Goal: Task Accomplishment & Management: Manage account settings

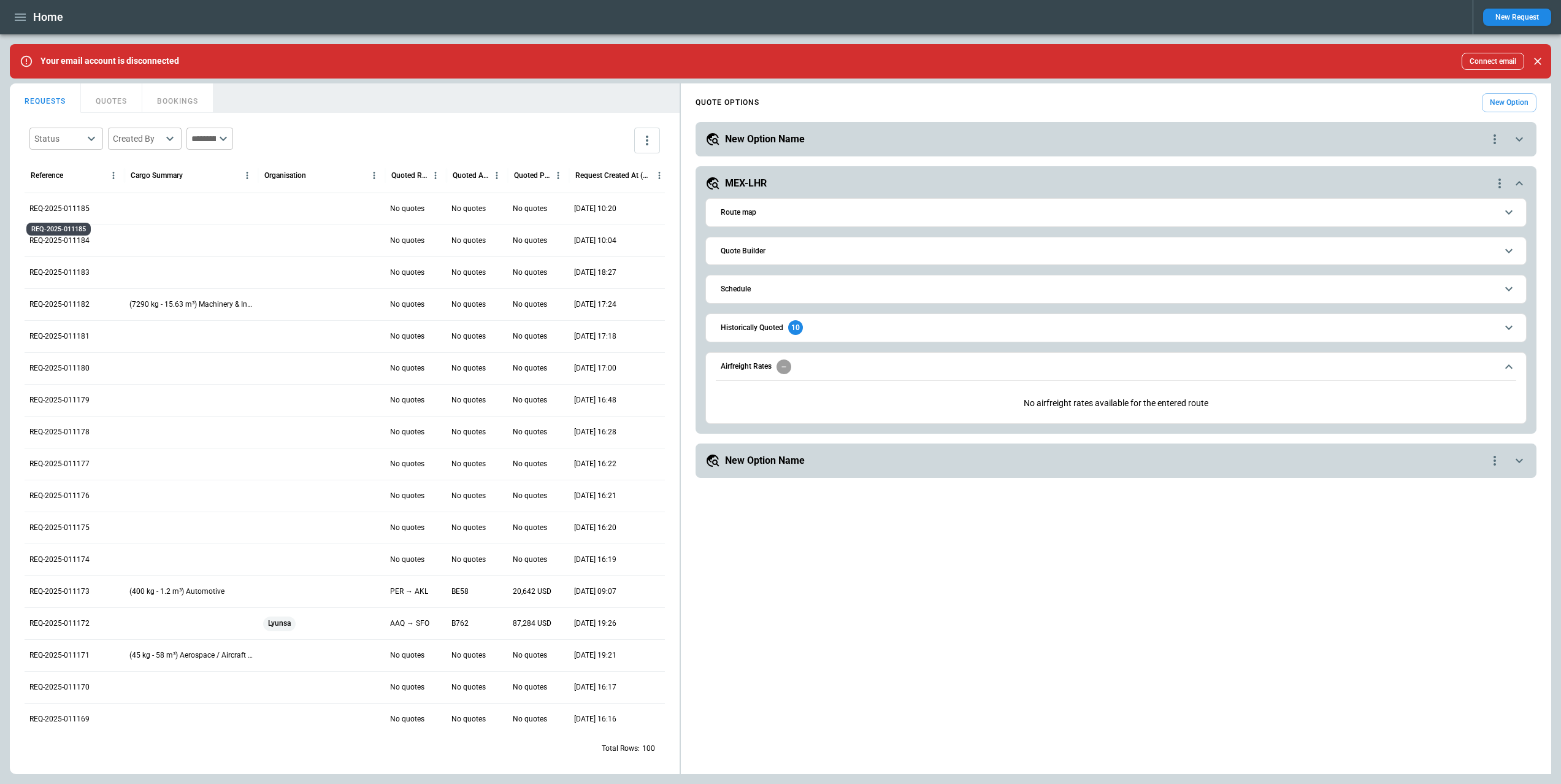
click at [70, 207] on p "REQ-2025-011185" at bounding box center [59, 209] width 60 height 11
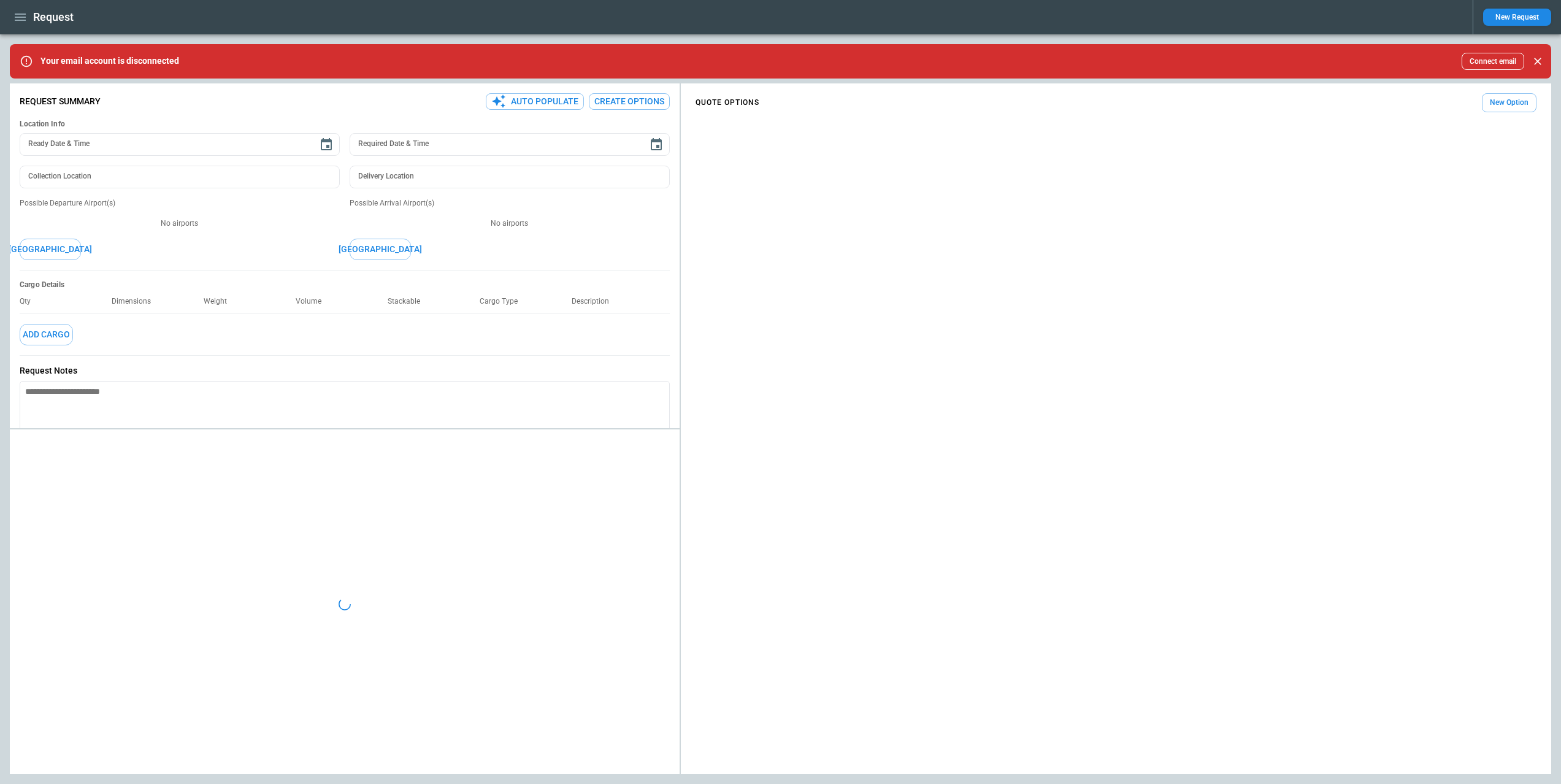
type textarea "*"
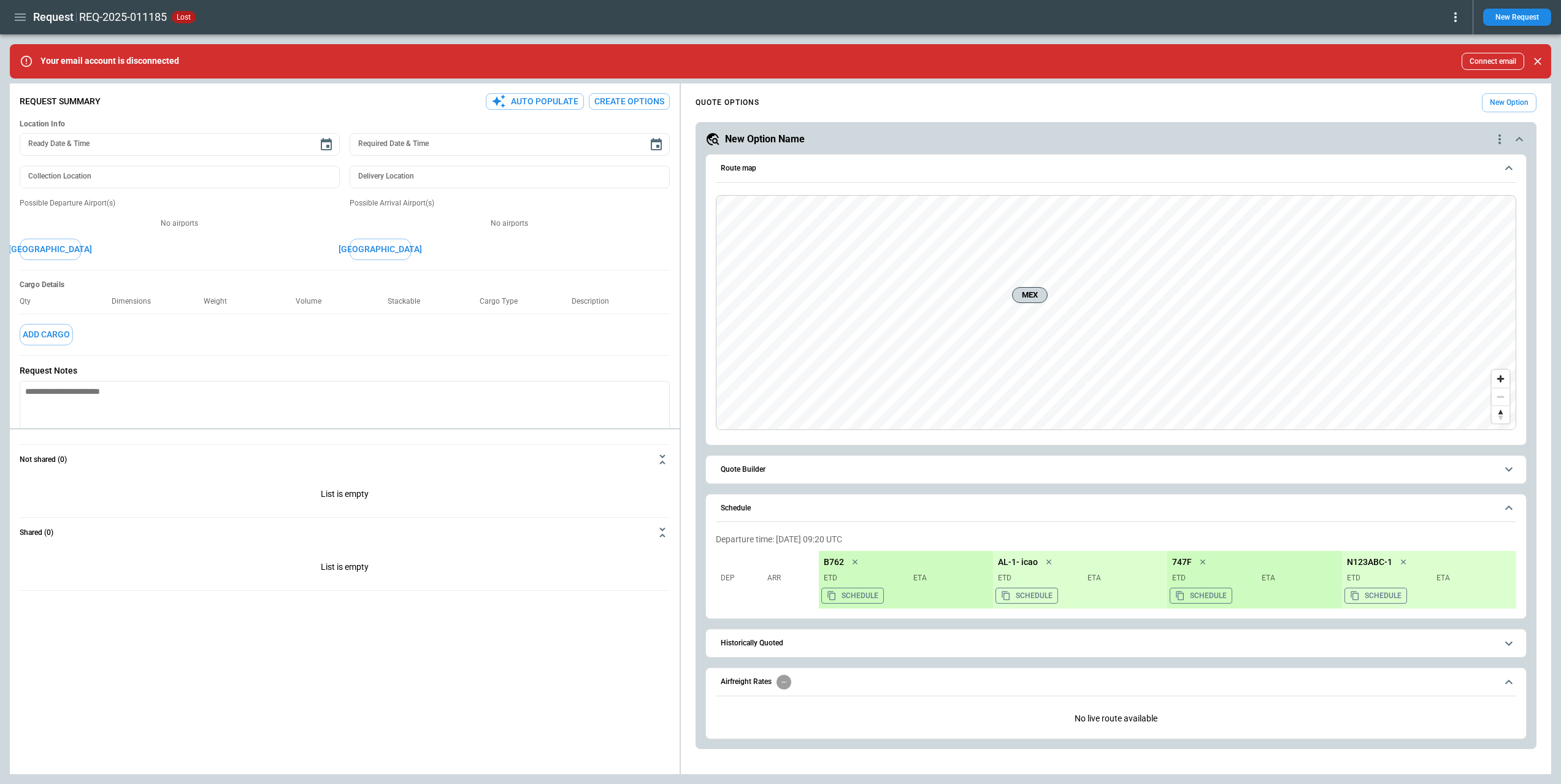
click at [1460, 18] on icon at bounding box center [1455, 17] width 15 height 15
click at [1050, 68] on div at bounding box center [780, 392] width 1561 height 784
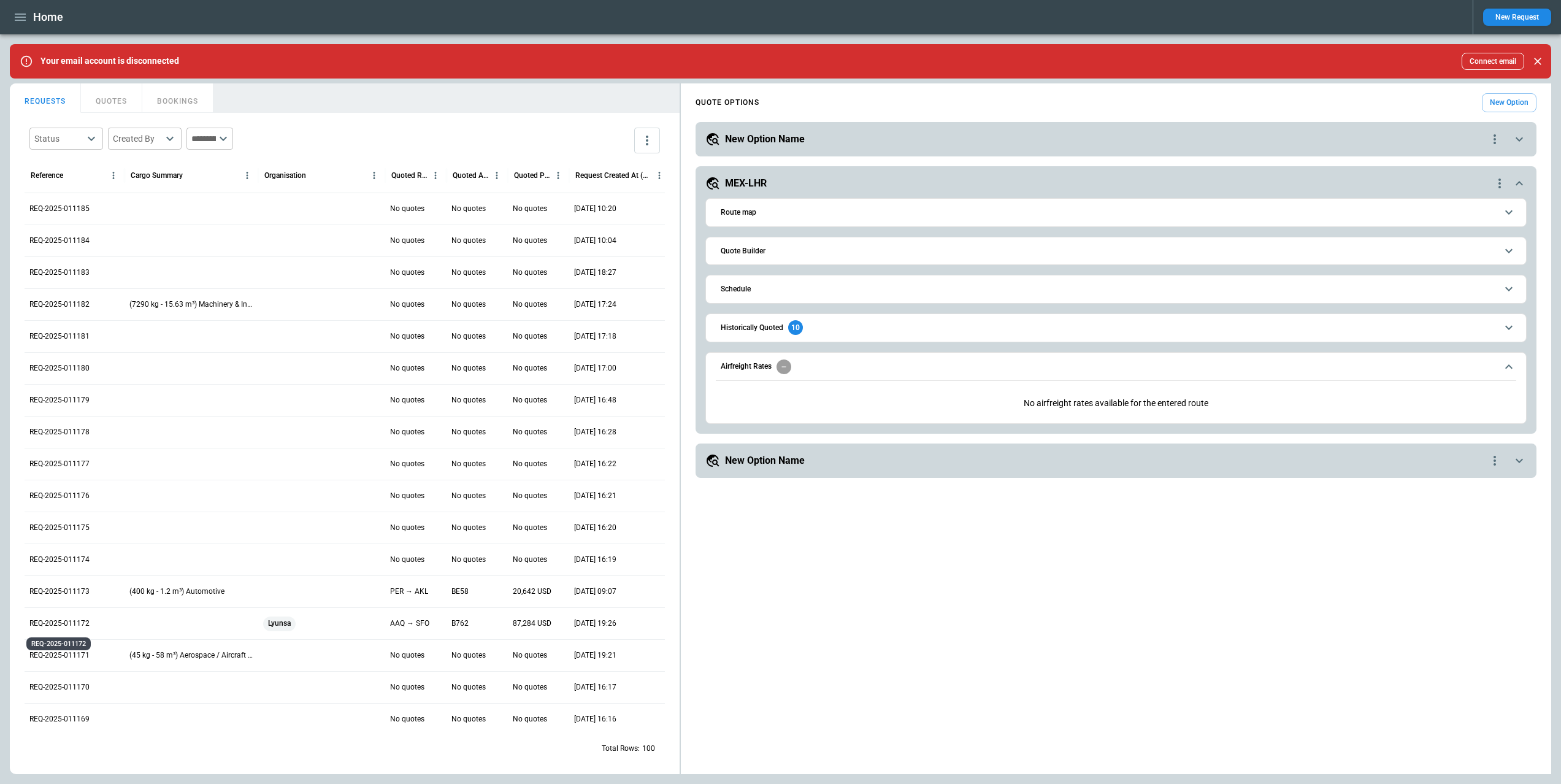
click at [67, 627] on p "REQ-2025-011172" at bounding box center [59, 624] width 60 height 11
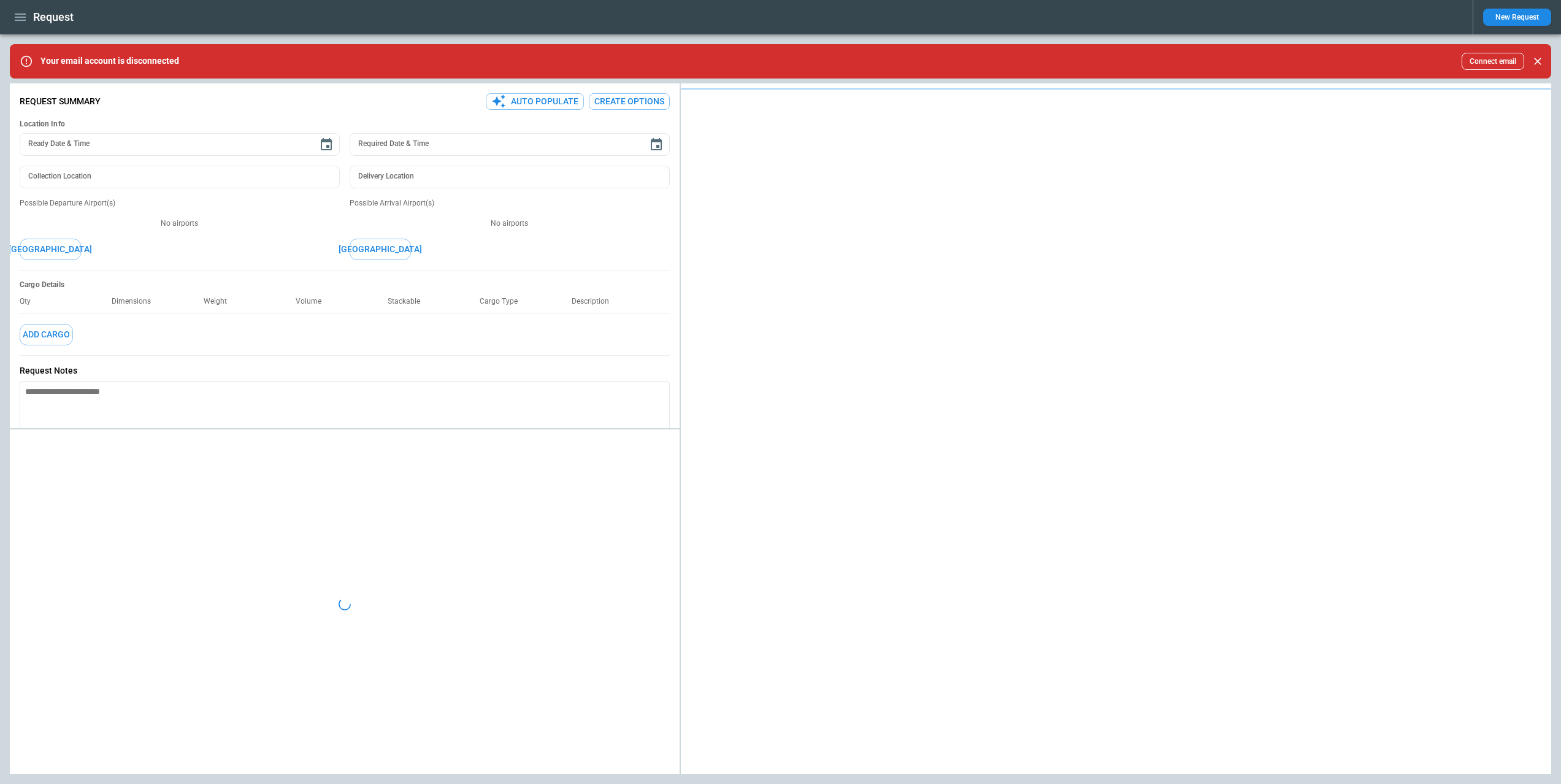
type textarea "*"
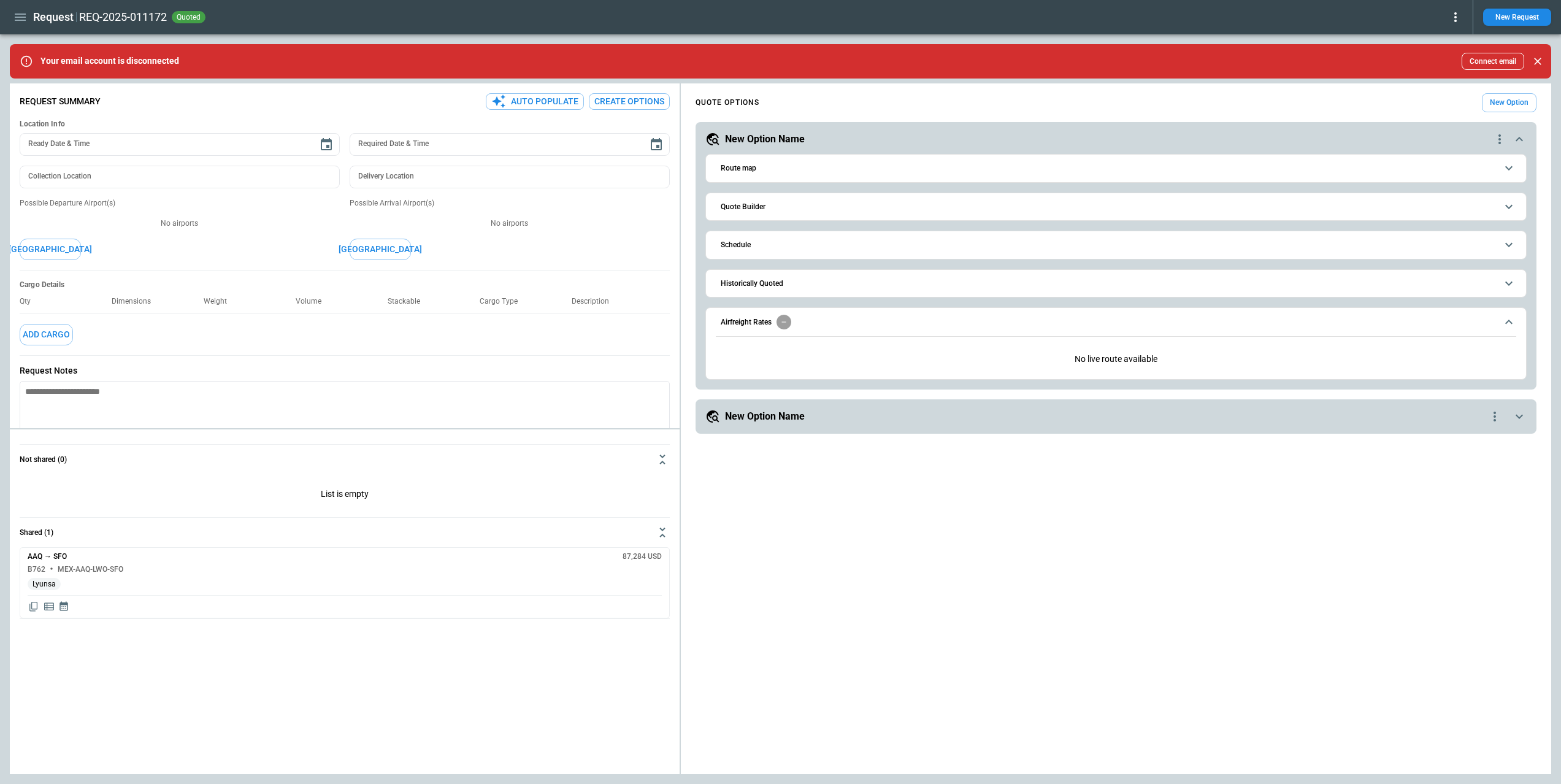
click at [1452, 13] on icon at bounding box center [1455, 17] width 15 height 15
click at [1434, 53] on button "Lost" at bounding box center [1439, 56] width 47 height 18
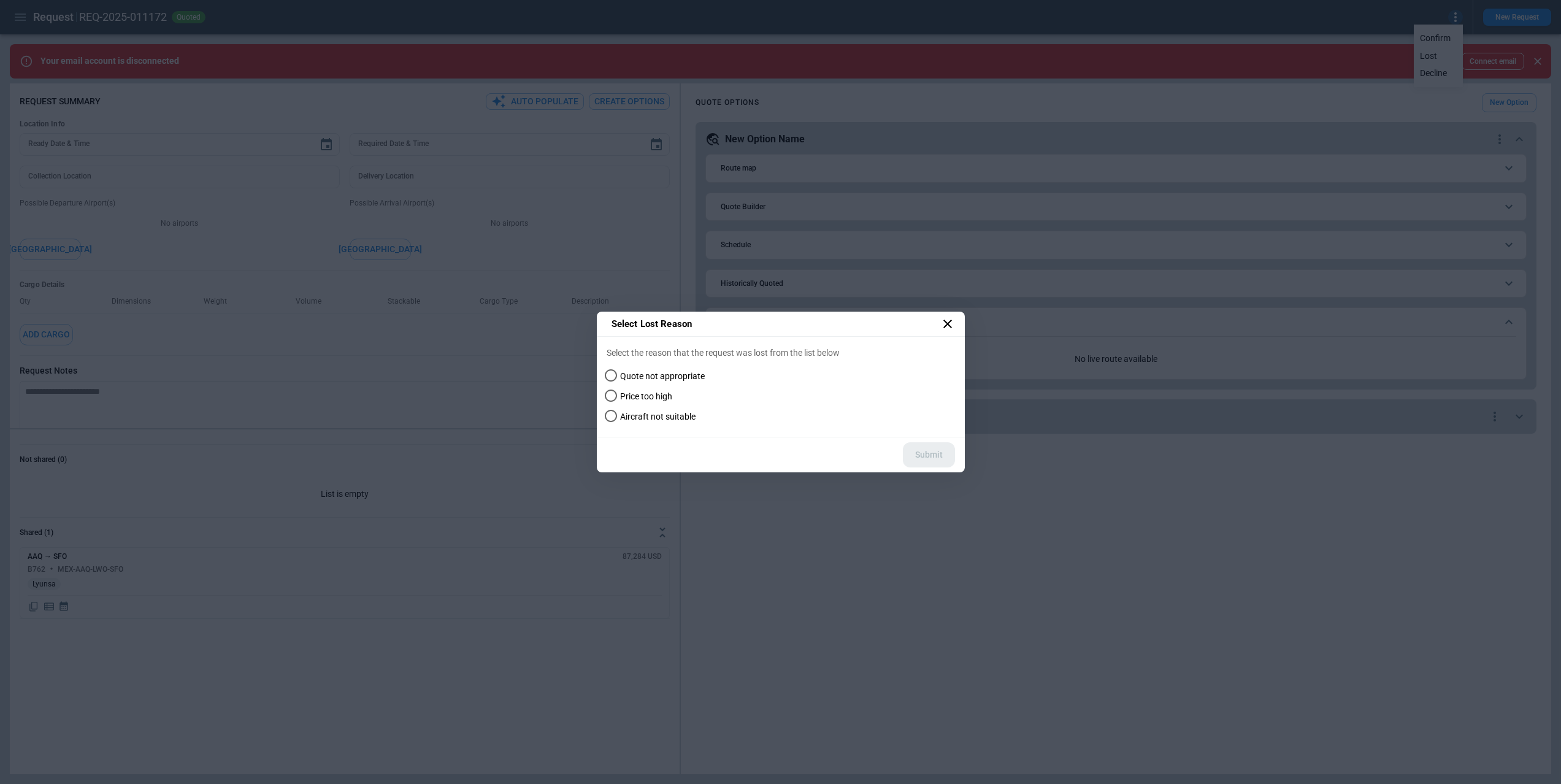
click at [946, 322] on icon at bounding box center [948, 324] width 9 height 9
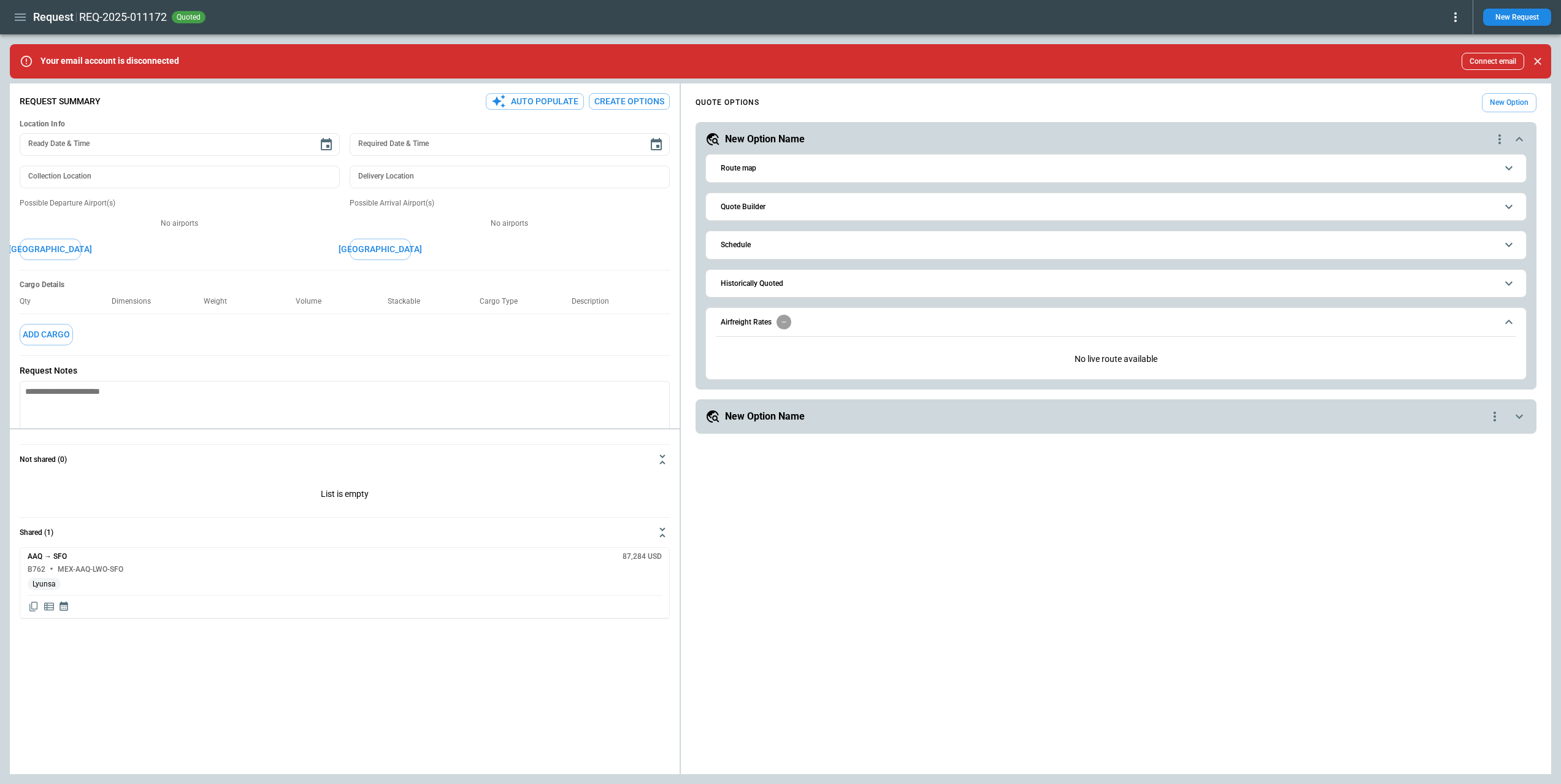
click at [1458, 23] on icon at bounding box center [1455, 17] width 15 height 15
click at [1432, 71] on button "Decline" at bounding box center [1439, 73] width 47 height 18
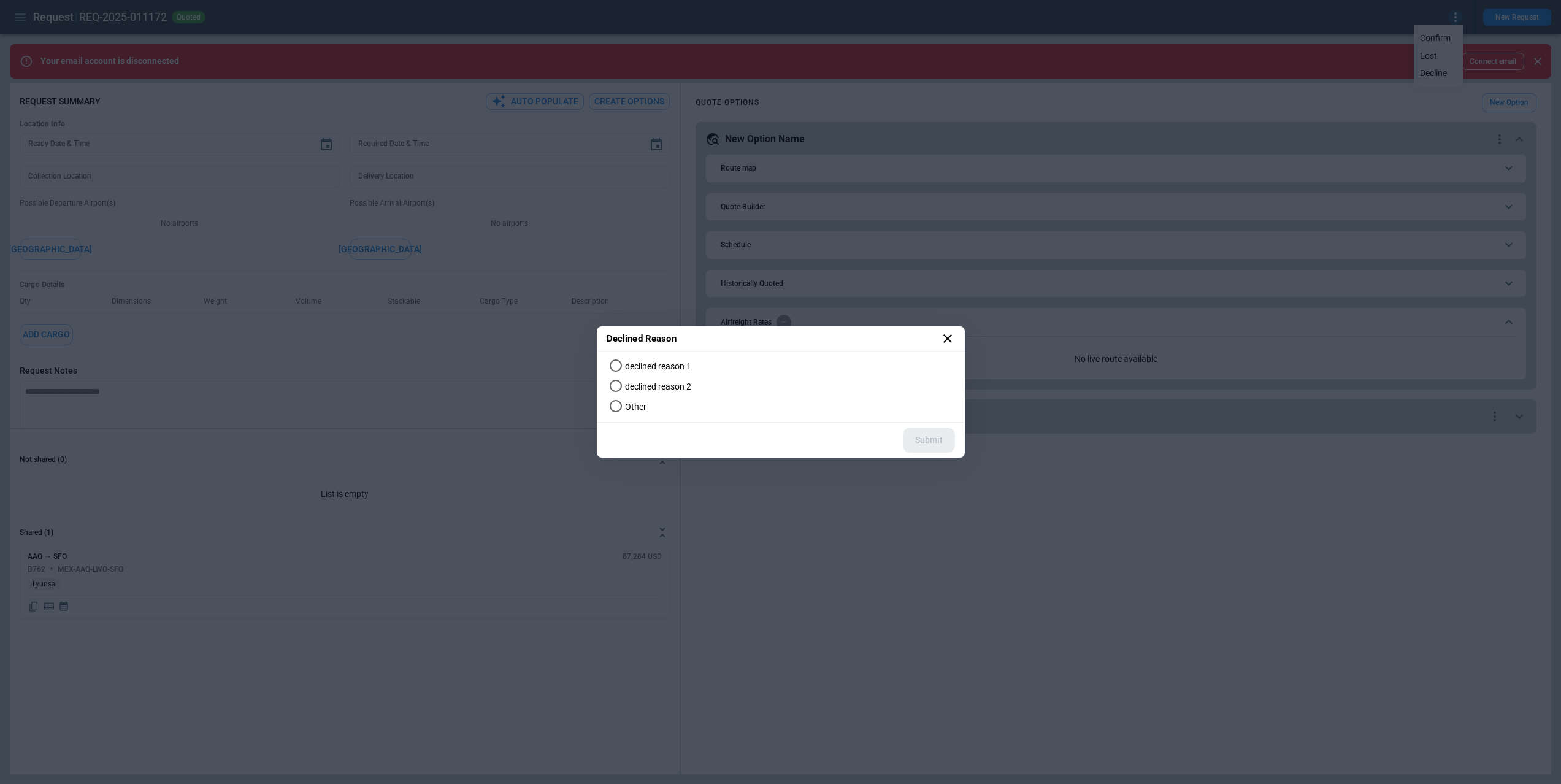
click at [951, 335] on icon at bounding box center [948, 339] width 9 height 9
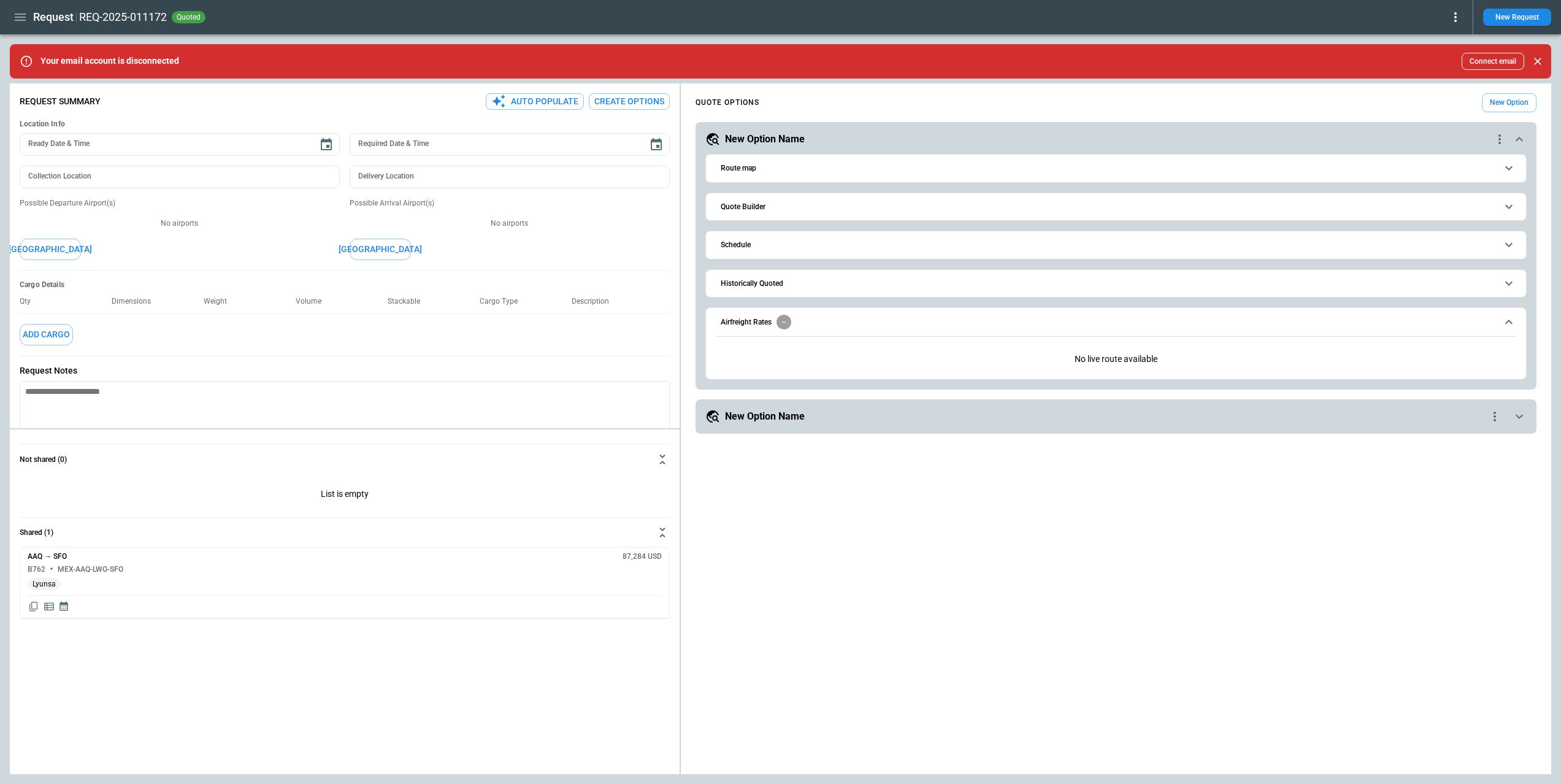
drag, startPoint x: 1128, startPoint y: 544, endPoint x: 1116, endPoint y: 541, distance: 12.4
click at [1128, 544] on div "**********" at bounding box center [1116, 431] width 870 height 686
